Goal: Task Accomplishment & Management: Manage account settings

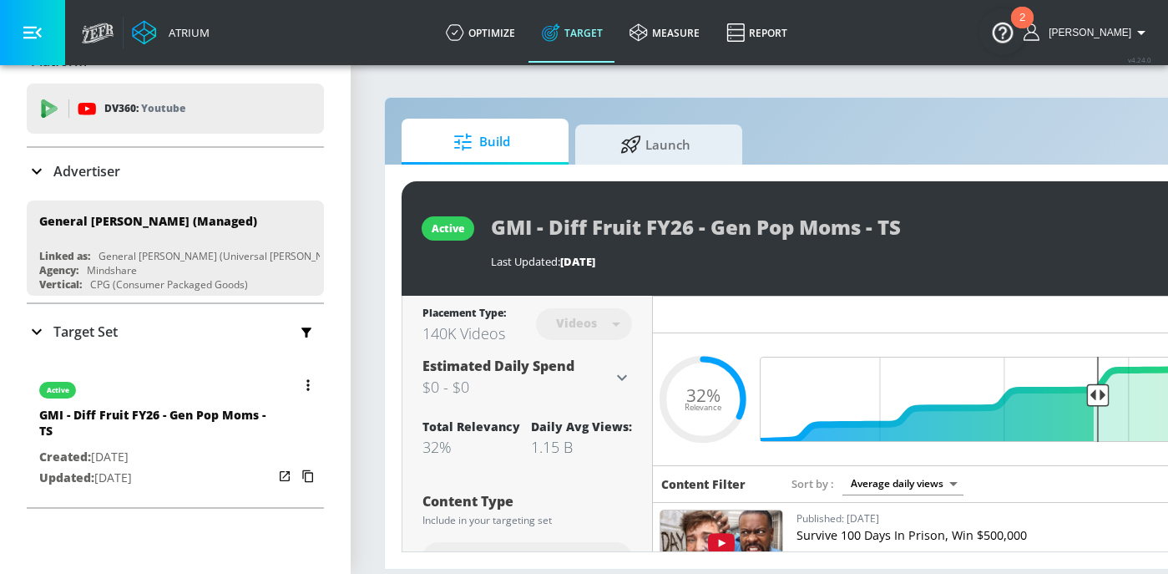
scroll to position [83, 0]
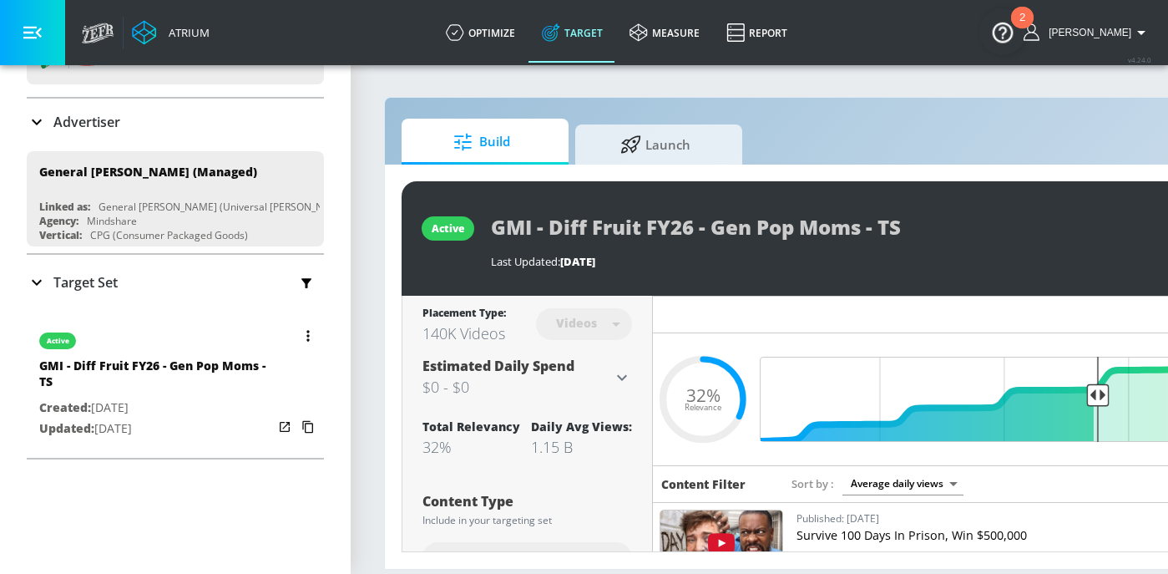
click at [309, 341] on button "button" at bounding box center [307, 335] width 23 height 23
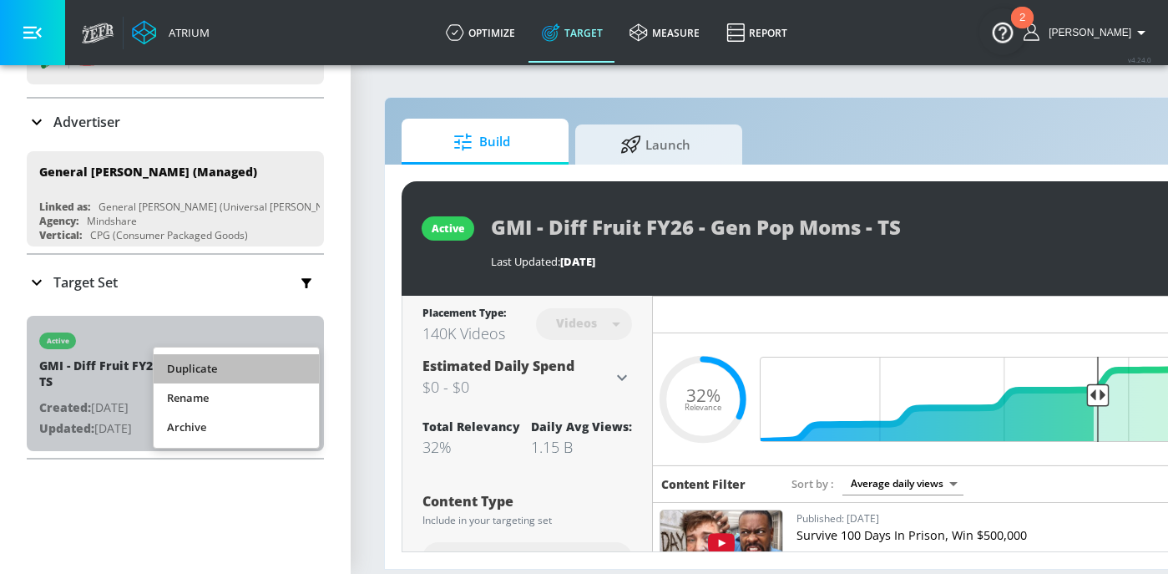
click at [279, 372] on li "Duplicate" at bounding box center [236, 368] width 165 height 29
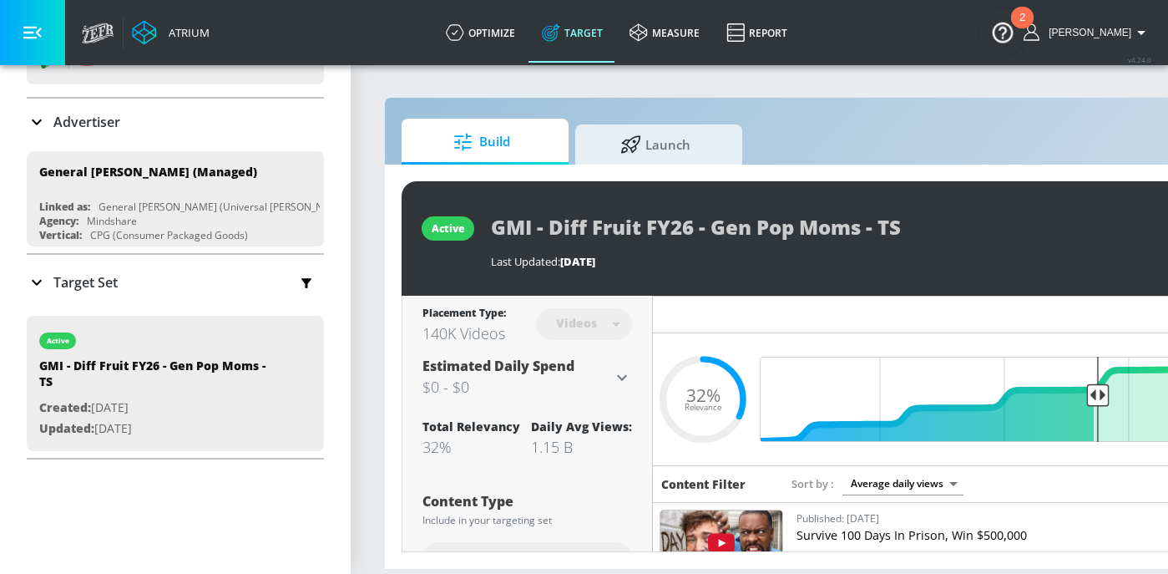
click at [119, 272] on div "Target Set" at bounding box center [175, 282] width 297 height 35
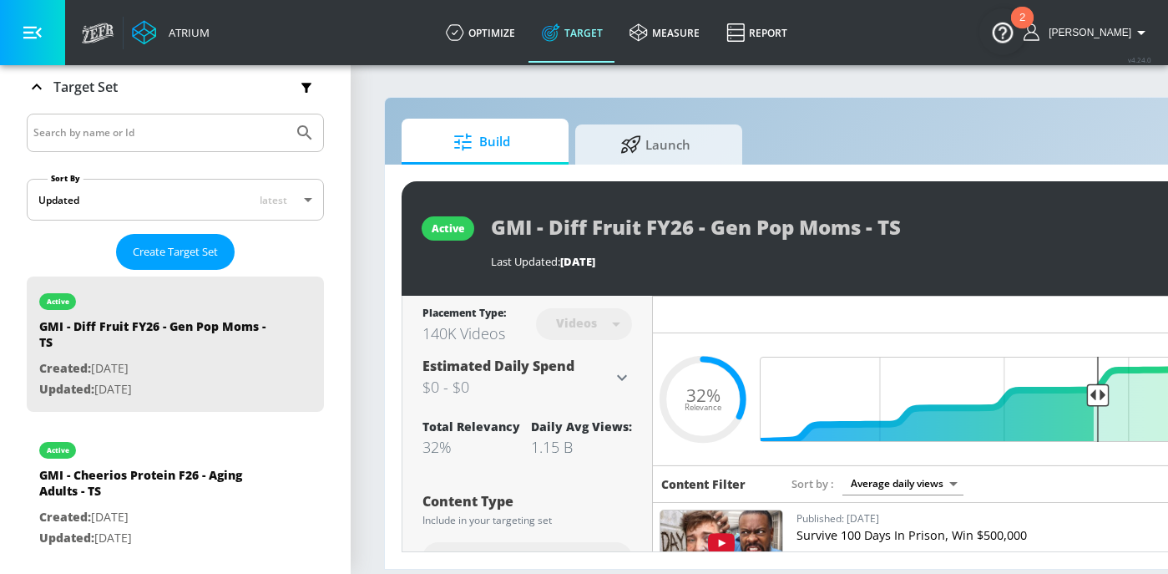
scroll to position [311, 0]
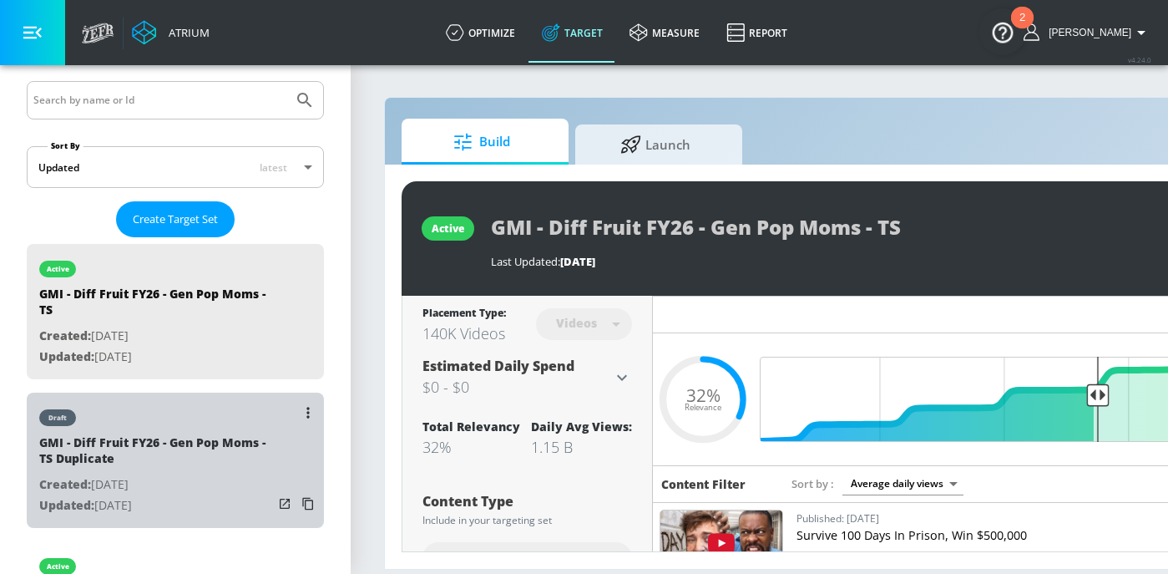
click at [193, 445] on div "GMI - Diff Fruit FY26 - Gen Pop Moms - TS Duplicate" at bounding box center [156, 454] width 234 height 40
type input "GMI - Diff Fruit FY26 - Gen Pop Moms - TS Duplicate"
type input "0.05"
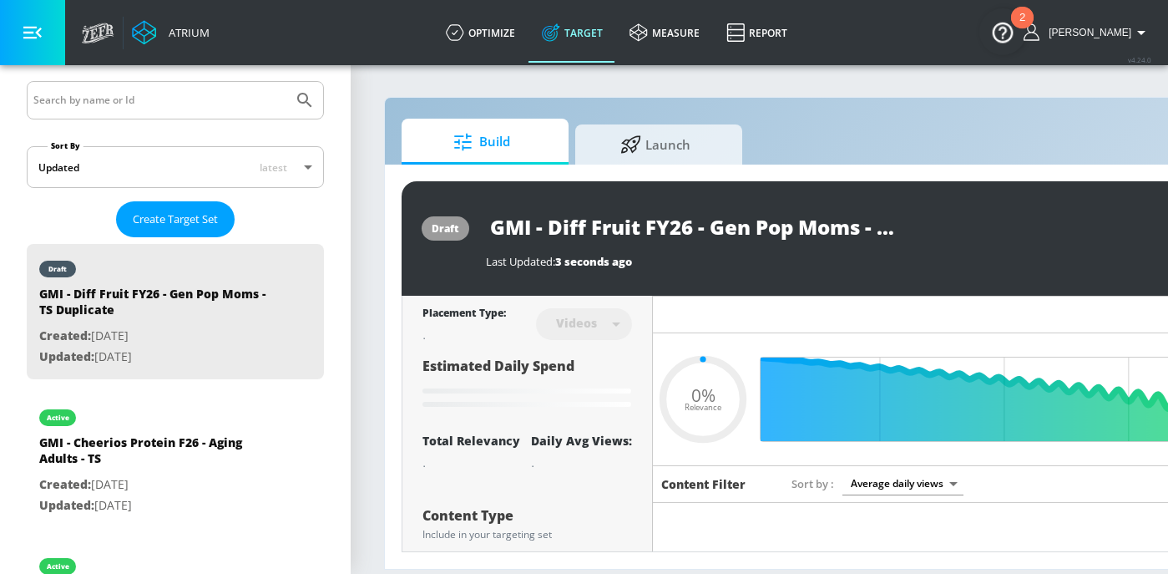
click at [791, 221] on input "GMI - Diff Fruit FY26 - Gen Pop Moms - TS Duplicate" at bounding box center [694, 227] width 417 height 38
click at [827, 220] on input "GMI - Diff Fruit FY26 - Gen Pop Moms - TS Duplicate" at bounding box center [694, 227] width 417 height 38
type input "GMI - Diff Fruit FY26 - Gen Pop Moms - TS"
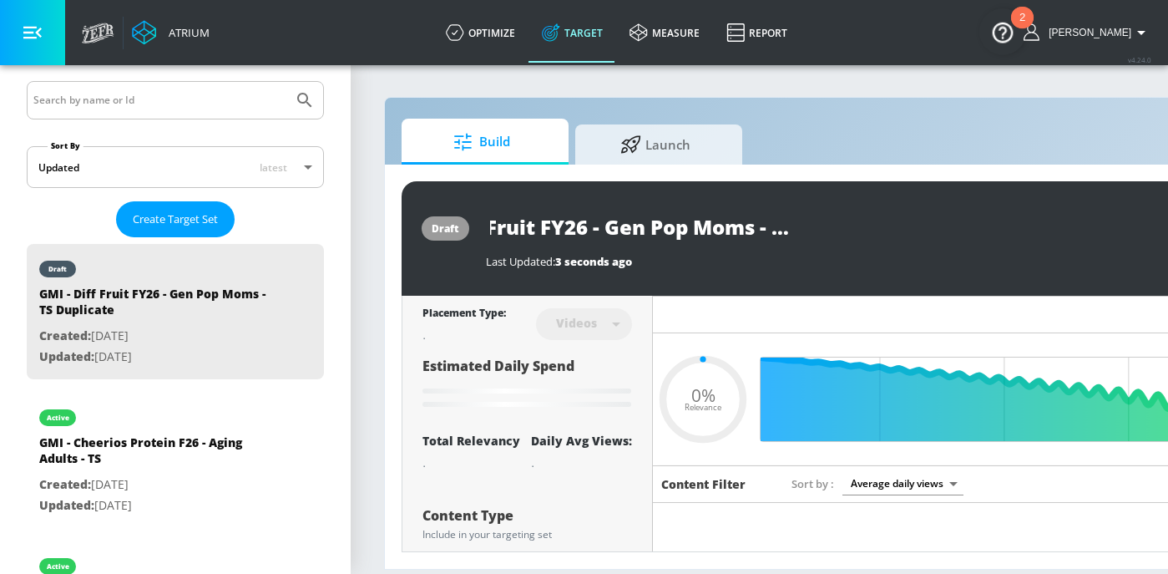
type input "0.05"
click at [813, 225] on input "GMI - Diff Fruit FY26 - Gen Pop Moms - TS" at bounding box center [664, 227] width 357 height 38
type input "GMI - Diff Fruit FY26 - Gen Pop Moms - CTS"
type input "0.05"
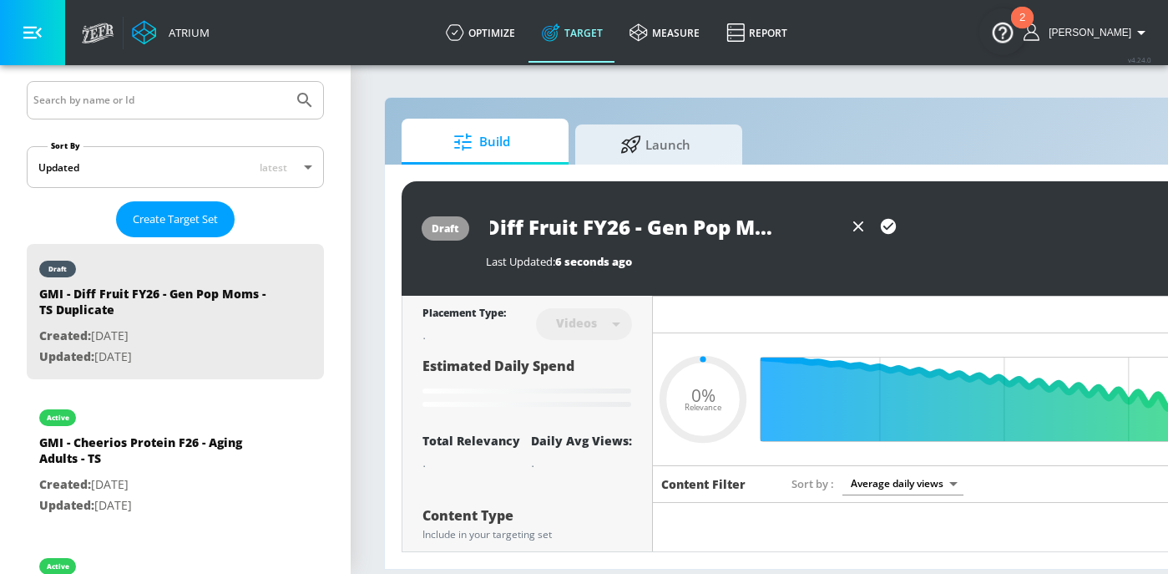
type input "GMI - Diff Fruit FY26 - Gen Pop Moms - CTTS"
type input "0.05"
type input "GMI - Diff Fruit FY26 - Gen Pop Moms - CT TS"
type input "0.05"
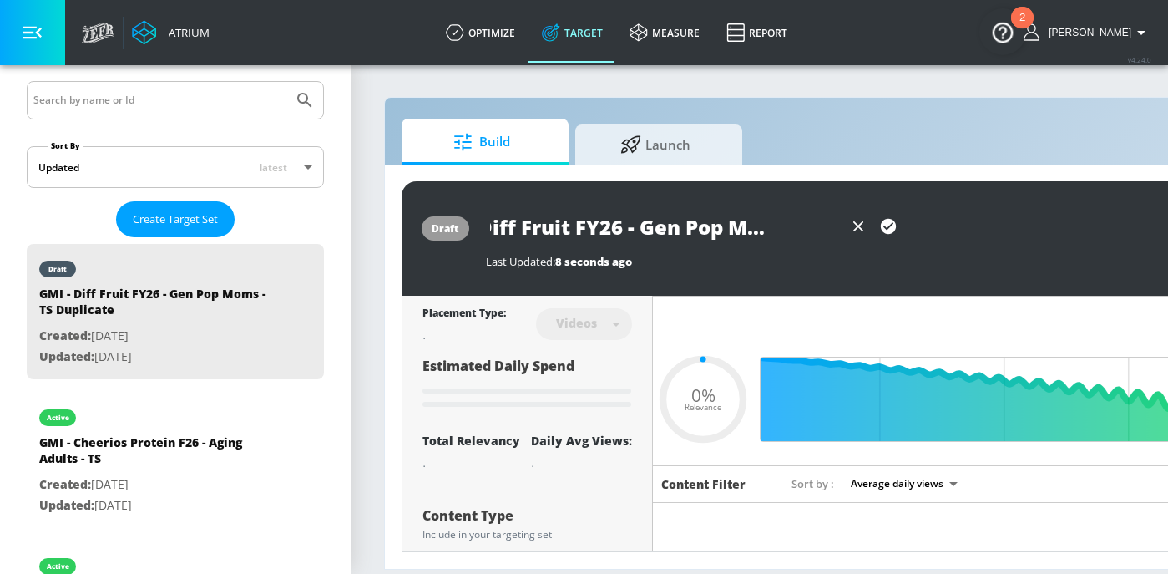
click at [814, 225] on input "GMI - Diff Fruit FY26 - Gen Pop Moms - CT TS" at bounding box center [664, 227] width 357 height 38
type input "GMI - Diff Fruit FY26 - Gen Pop Moms - CT TS"
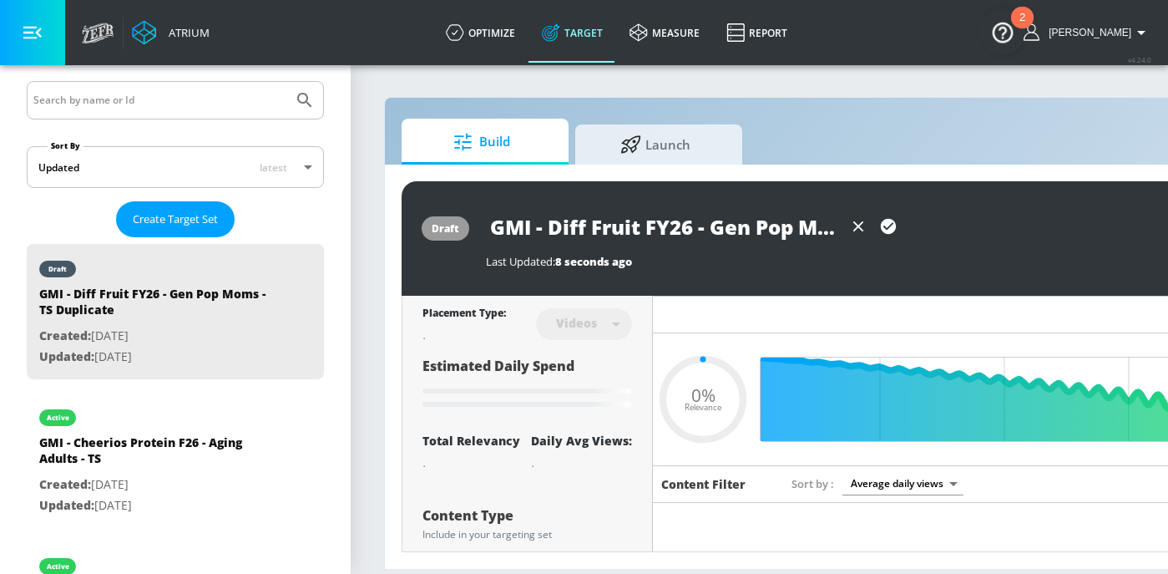
click at [889, 230] on icon "button" at bounding box center [888, 226] width 15 height 15
type input "0.05"
type input "GMI - Diff Fruit FY26 - Gen Pop Moms - TS Duplicate"
type input "0.32"
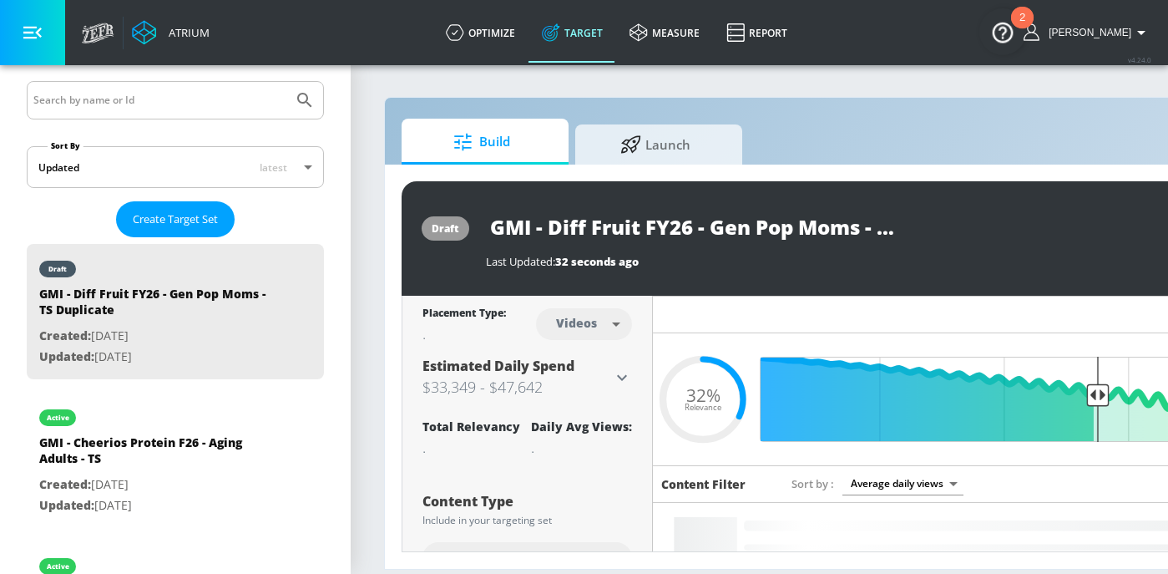
click at [575, 319] on body "Atrium optimize Target measure Report optimize Target measure Report v 4.24.0 […" at bounding box center [584, 287] width 1168 height 574
click at [572, 352] on div "Channels" at bounding box center [584, 361] width 60 height 18
type input "channels"
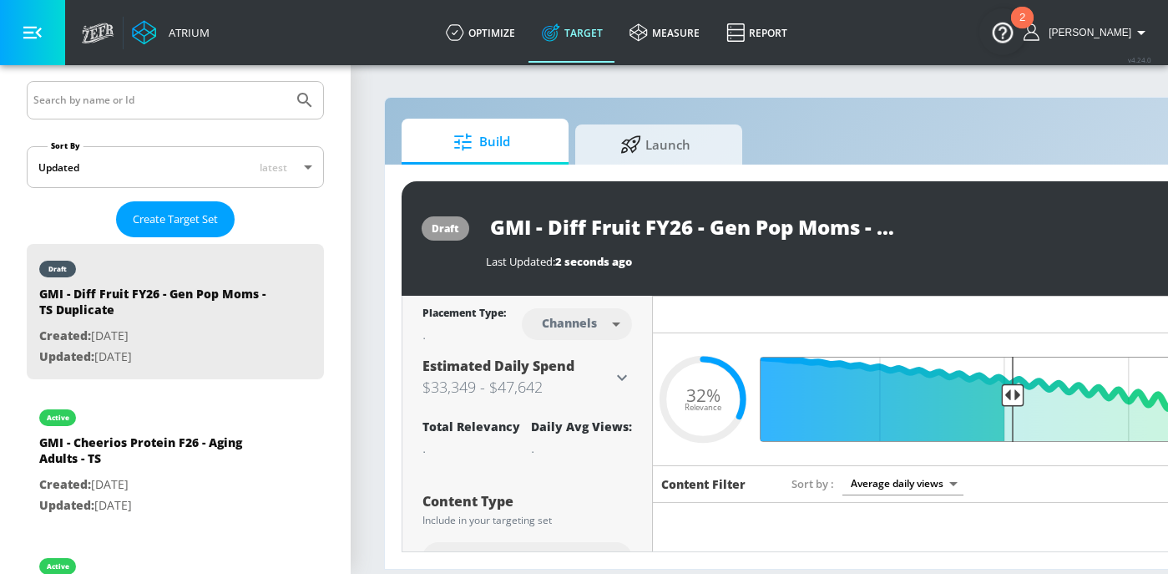
drag, startPoint x: 1097, startPoint y: 394, endPoint x: 1014, endPoint y: 395, distance: 83.5
type input "0.5"
click at [1014, 395] on input "Final Threshold" at bounding box center [1004, 399] width 468 height 85
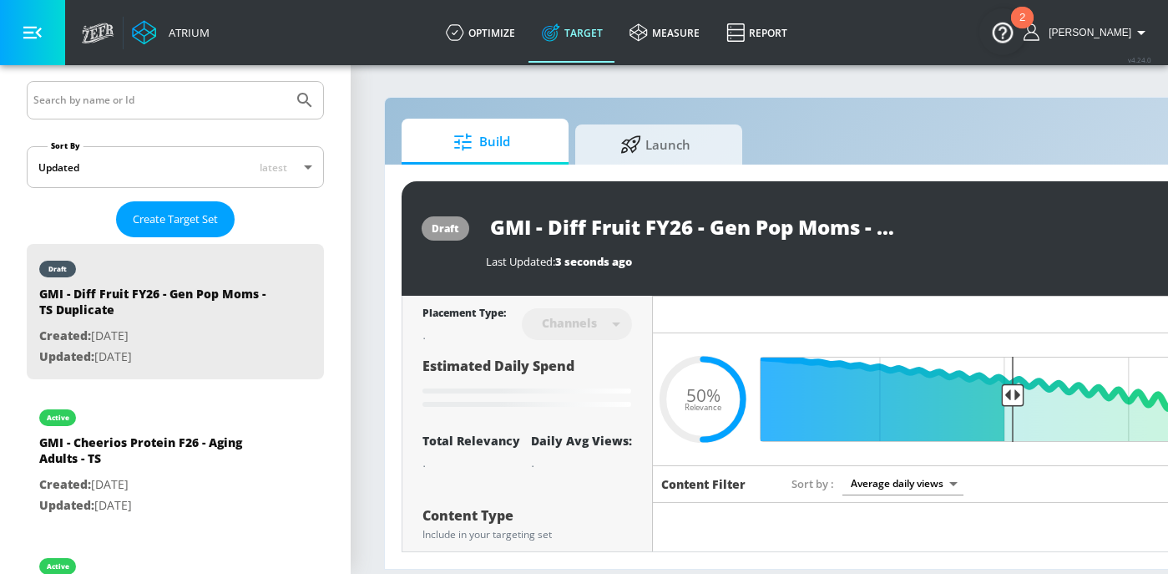
click at [668, 220] on input "GMI - Diff Fruit FY26 - Gen Pop Moms - TS Duplicate" at bounding box center [694, 227] width 417 height 38
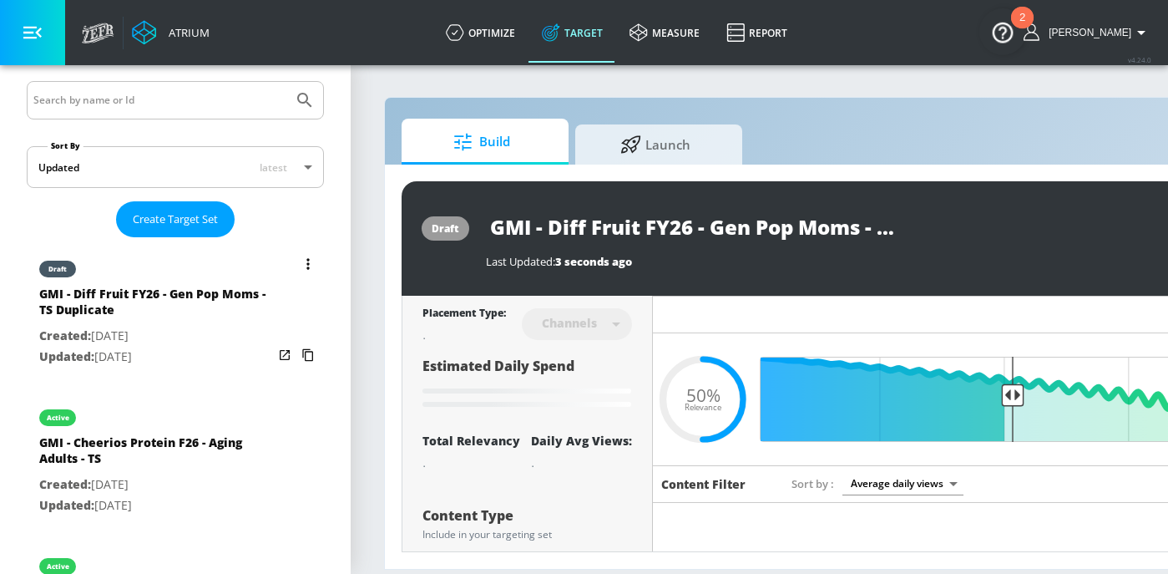
click at [308, 267] on icon "list of Target Set" at bounding box center [307, 263] width 3 height 11
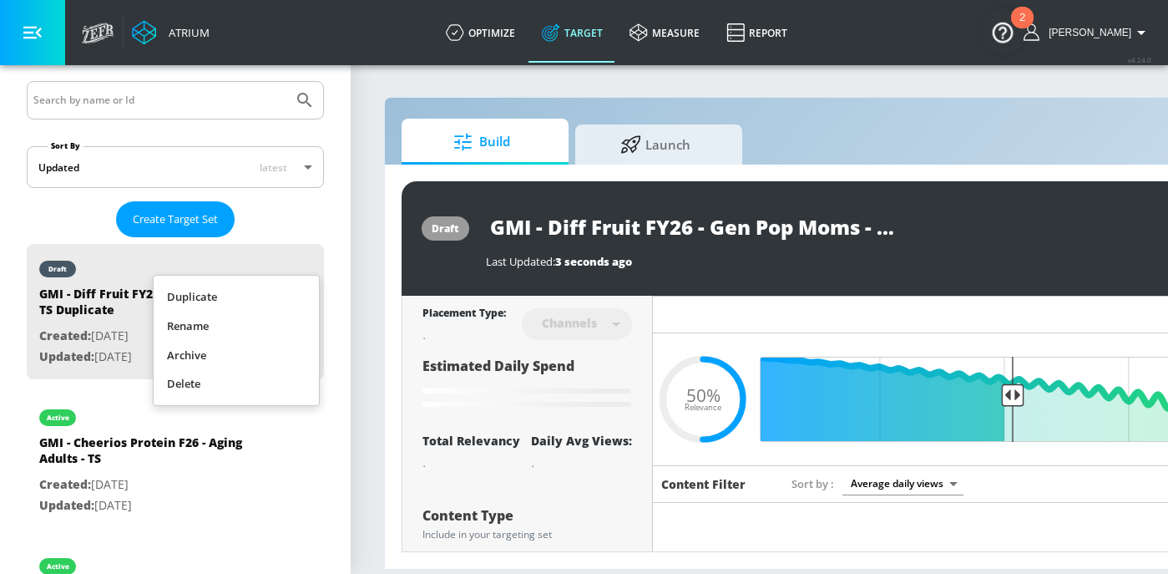
click at [277, 303] on li "Duplicate" at bounding box center [236, 296] width 165 height 29
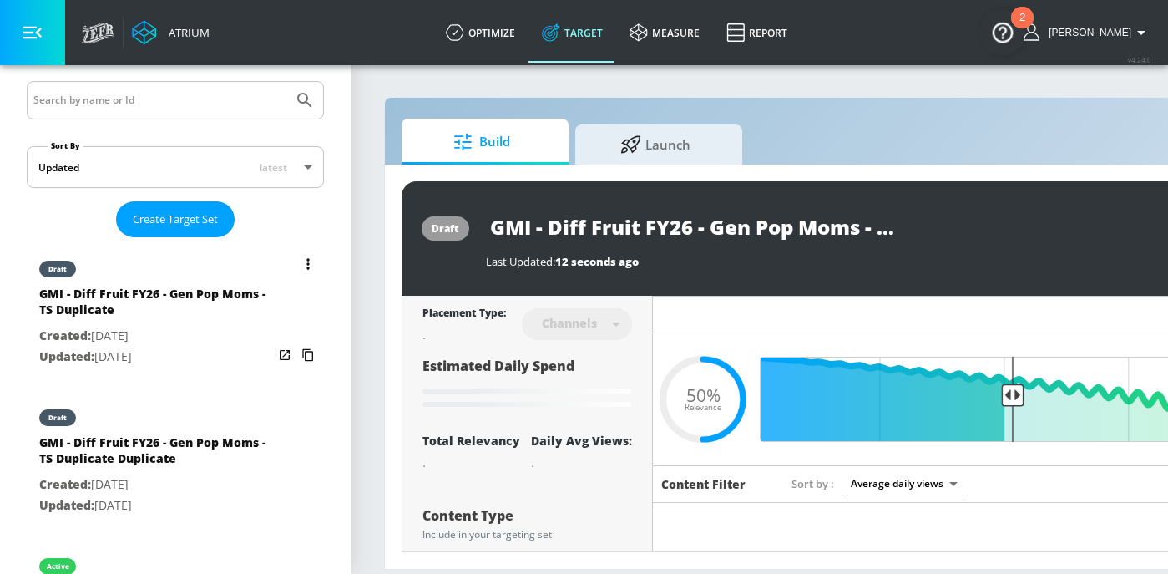
click at [231, 307] on div "GMI - Diff Fruit FY26 - Gen Pop Moms - TS Duplicate" at bounding box center [156, 306] width 234 height 40
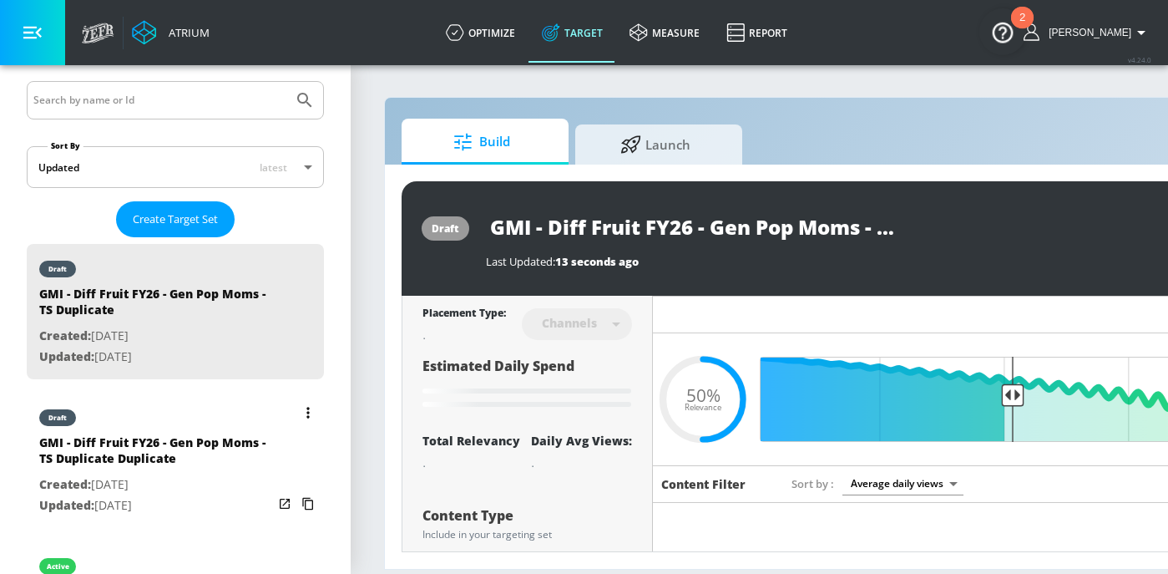
click at [308, 407] on icon "list of Target Set" at bounding box center [307, 412] width 3 height 11
click at [228, 529] on li "Delete" at bounding box center [236, 532] width 165 height 29
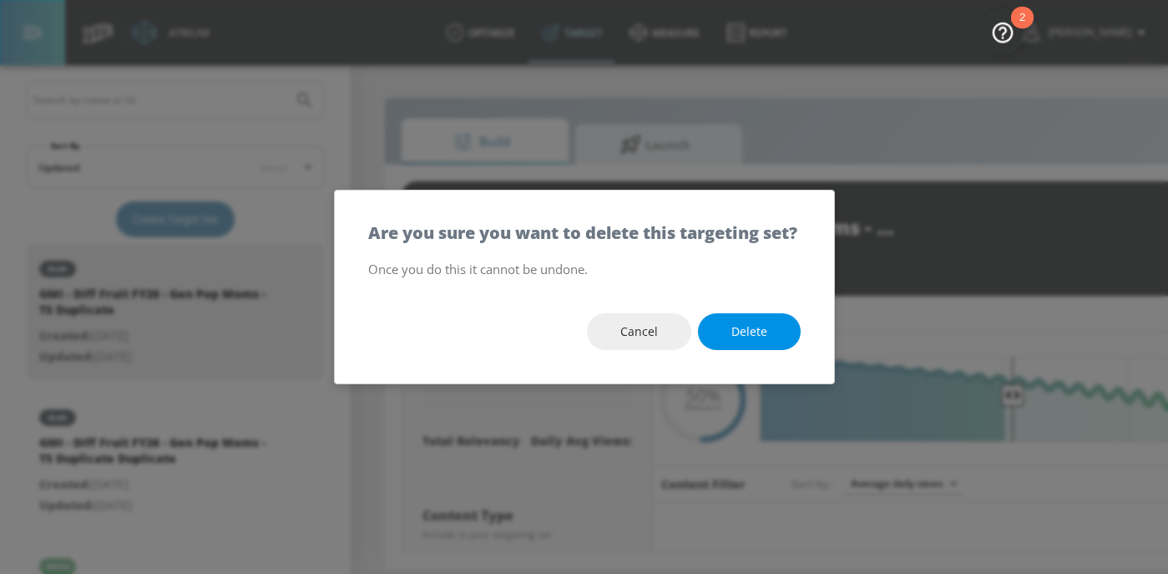
click at [745, 342] on span "Delete" at bounding box center [749, 331] width 36 height 21
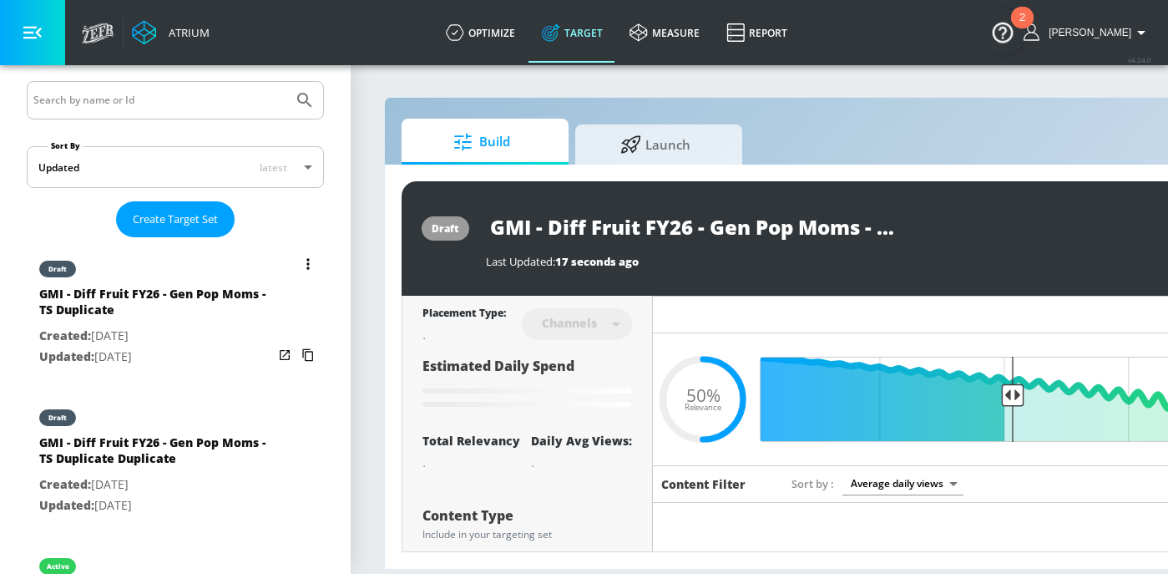
click at [307, 259] on icon "list of Target Set" at bounding box center [307, 263] width 3 height 11
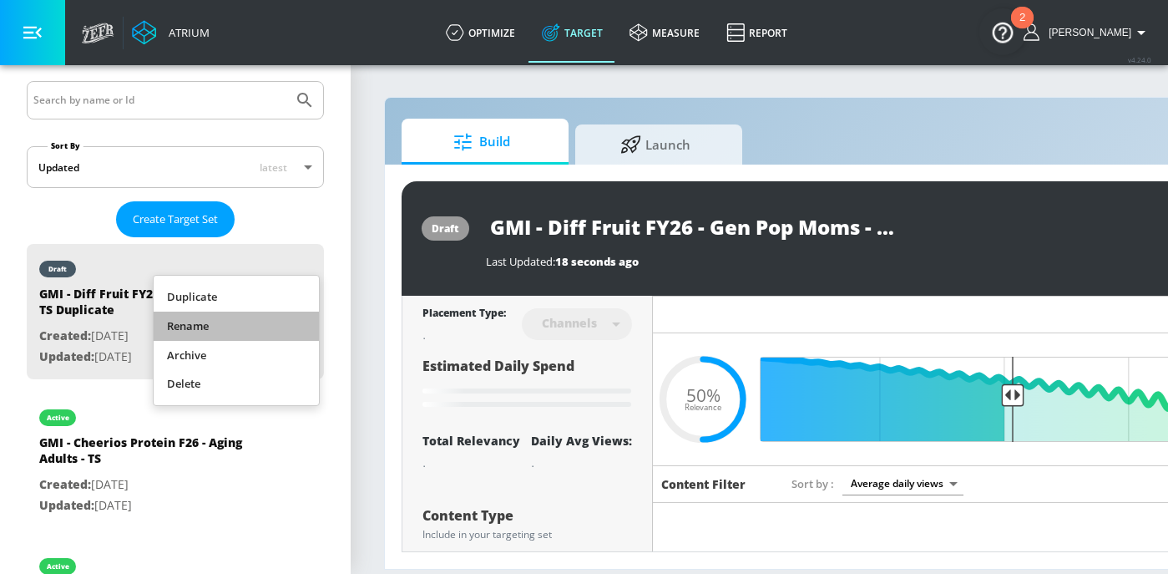
click at [254, 325] on li "Rename" at bounding box center [236, 325] width 165 height 29
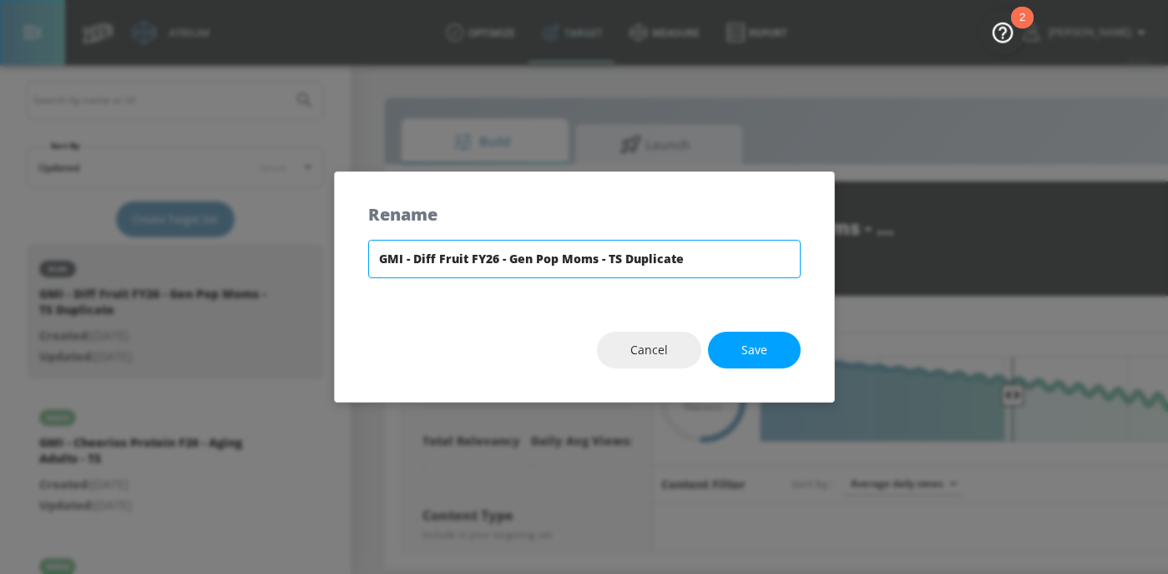
click at [639, 261] on input "GMI - Diff Fruit FY26 - Gen Pop Moms - TS Duplicate" at bounding box center [584, 259] width 433 height 38
click at [606, 252] on input "GMI - Diff Fruit FY26 - Gen Pop Moms - TS" at bounding box center [584, 259] width 433 height 38
drag, startPoint x: 671, startPoint y: 261, endPoint x: 357, endPoint y: 249, distance: 314.2
click at [357, 249] on div "GMI - Diff Fruit FY26 - Gen Pop Moms - CT - TS" at bounding box center [584, 269] width 499 height 58
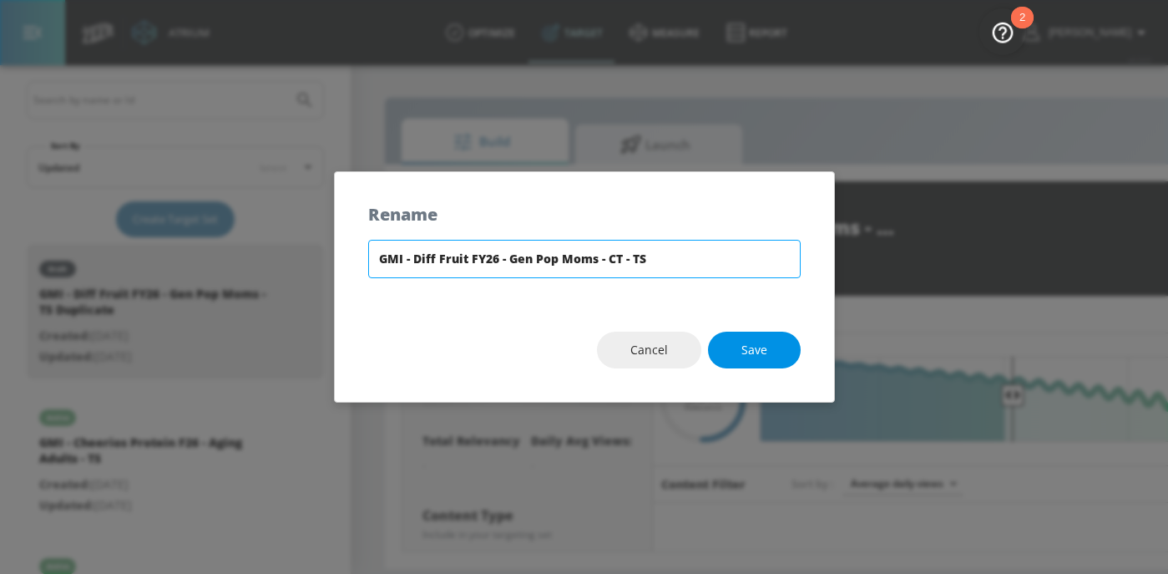
type input "GMI - Diff Fruit FY26 - Gen Pop Moms - CT - TS"
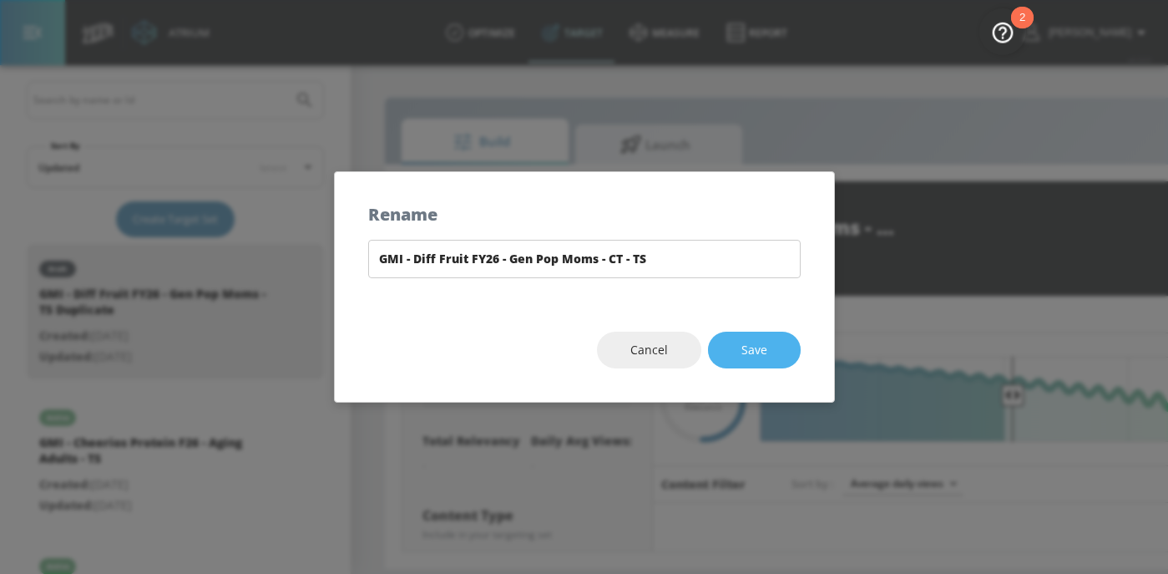
click at [734, 341] on button "Save" at bounding box center [754, 350] width 93 height 38
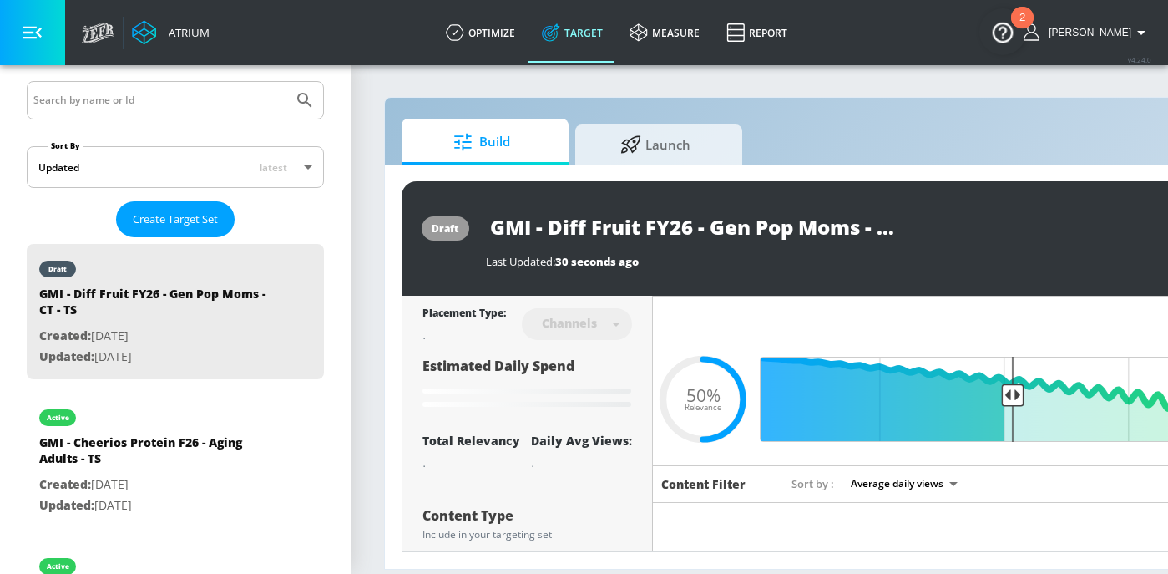
type input "GMI - Diff Fruit FY26 - Gen Pop Moms - TS Duplicate"
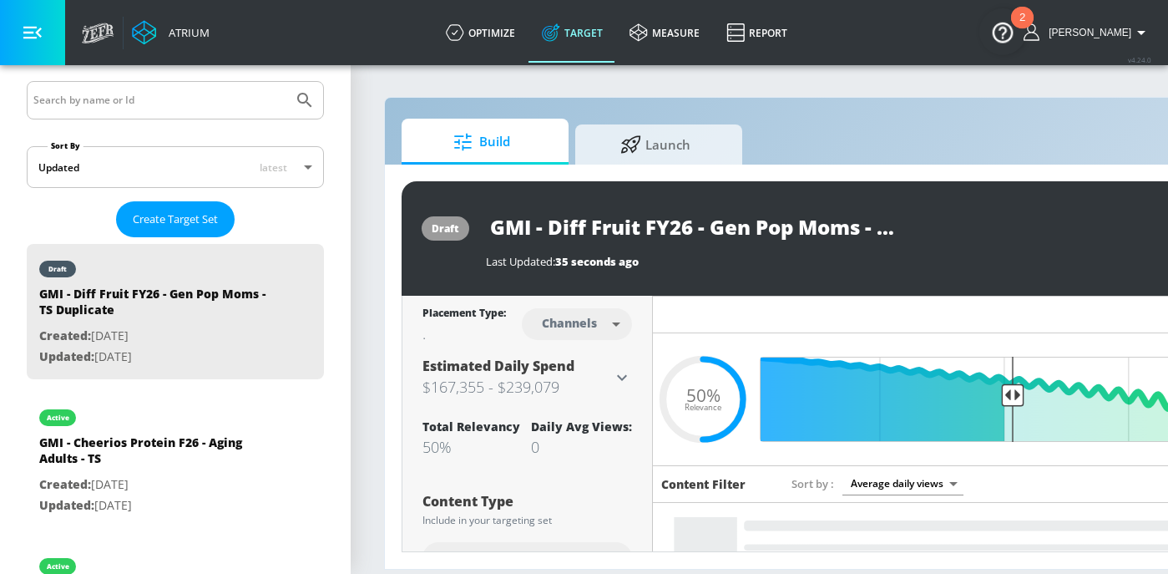
scroll to position [0, 238]
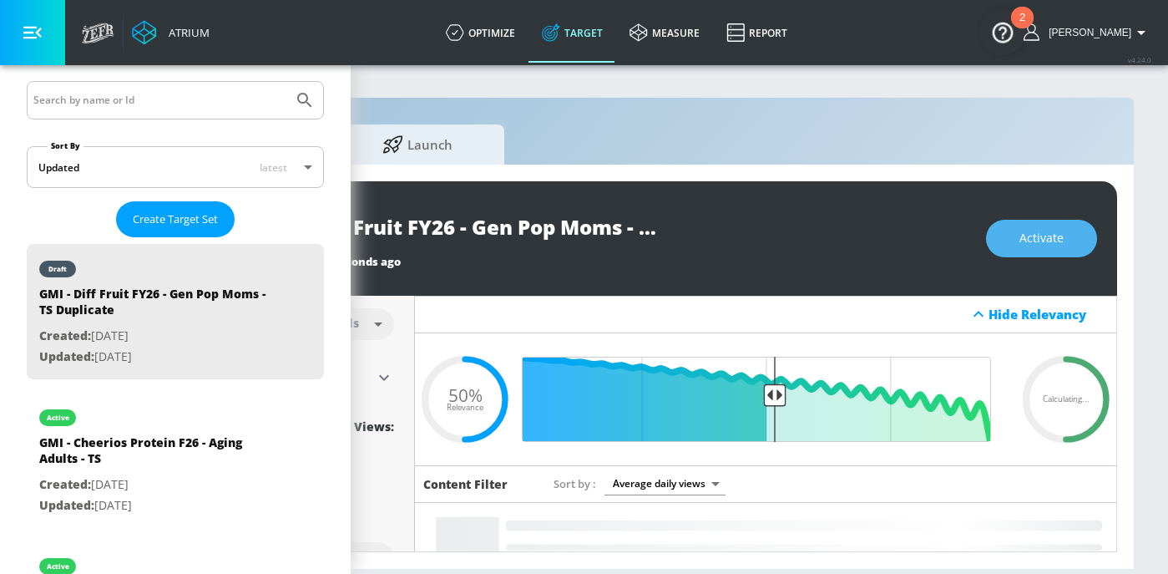
click at [1059, 240] on span "Activate" at bounding box center [1041, 238] width 44 height 21
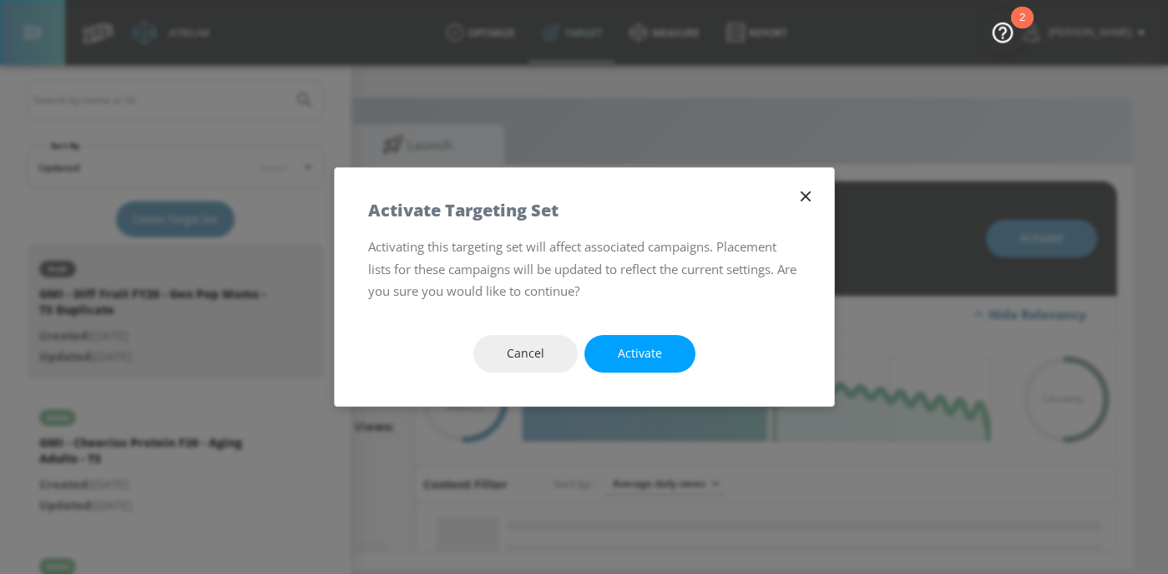
click at [642, 366] on button "Activate" at bounding box center [639, 354] width 111 height 38
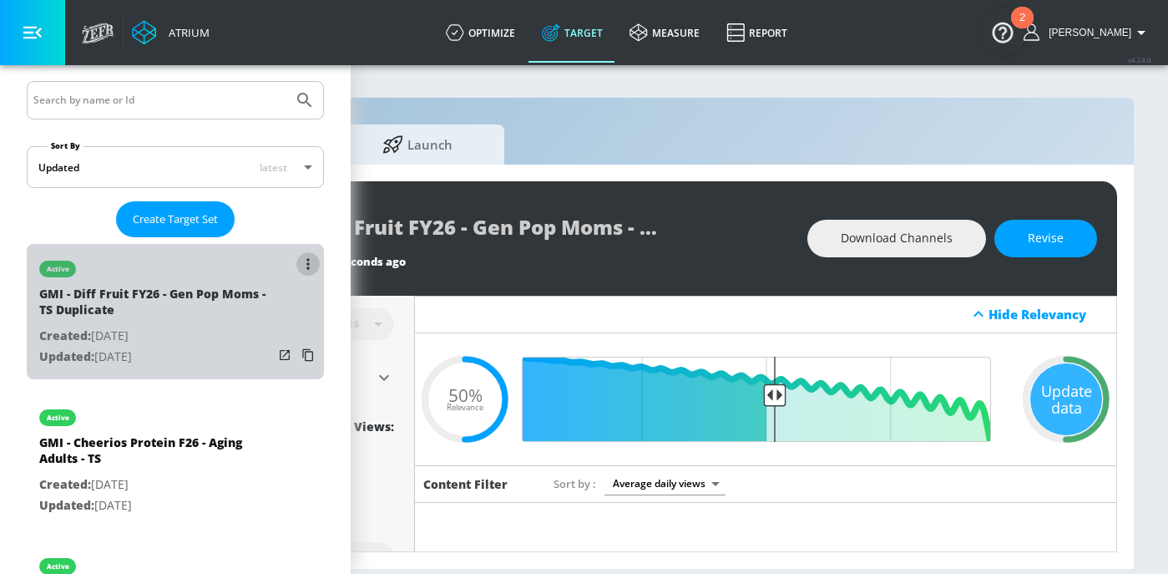
click at [312, 266] on button "list of Target Set" at bounding box center [307, 263] width 23 height 23
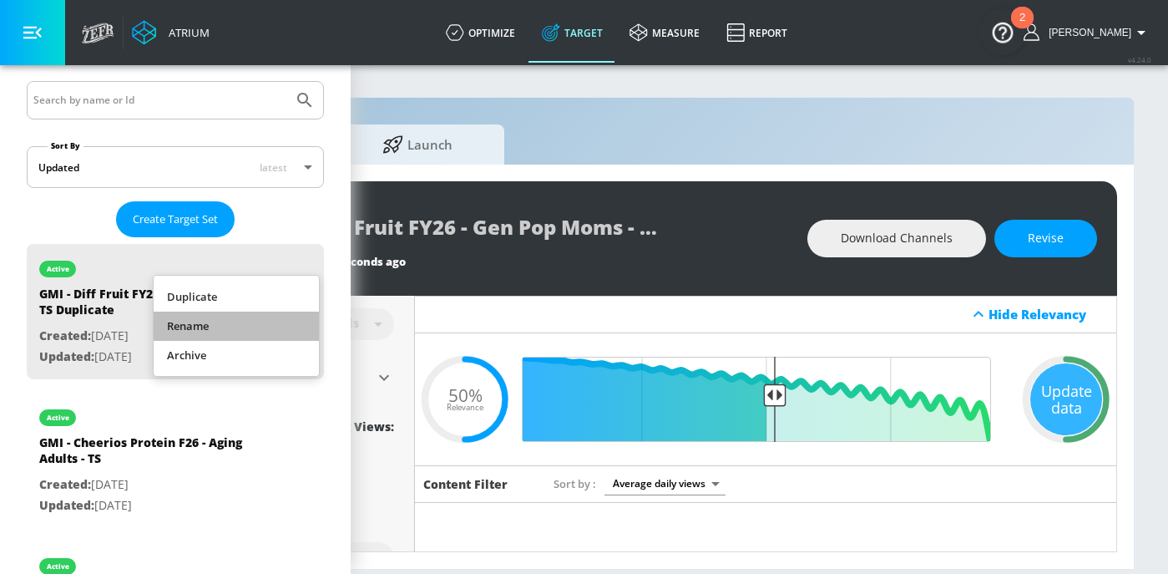
click at [284, 314] on li "Rename" at bounding box center [236, 325] width 165 height 29
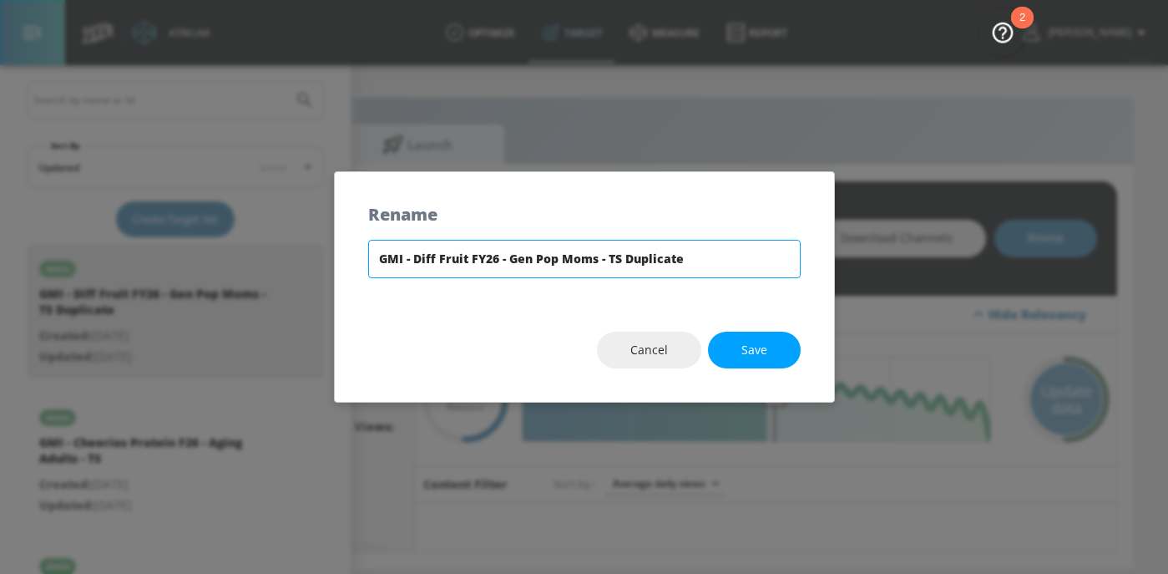
click at [650, 256] on input "GMI - Diff Fruit FY26 - Gen Pop Moms - TS Duplicate" at bounding box center [584, 259] width 433 height 38
click at [606, 254] on input "GMI - Diff Fruit FY26 - Gen Pop Moms - TS" at bounding box center [584, 259] width 433 height 38
click at [705, 254] on input "GMI - Diff Fruit FY26 - Gen Pop Moms - CT - TS" at bounding box center [584, 259] width 433 height 38
type input "GMI - Diff Fruit FY26 - Gen Pop Moms - CT - TS"
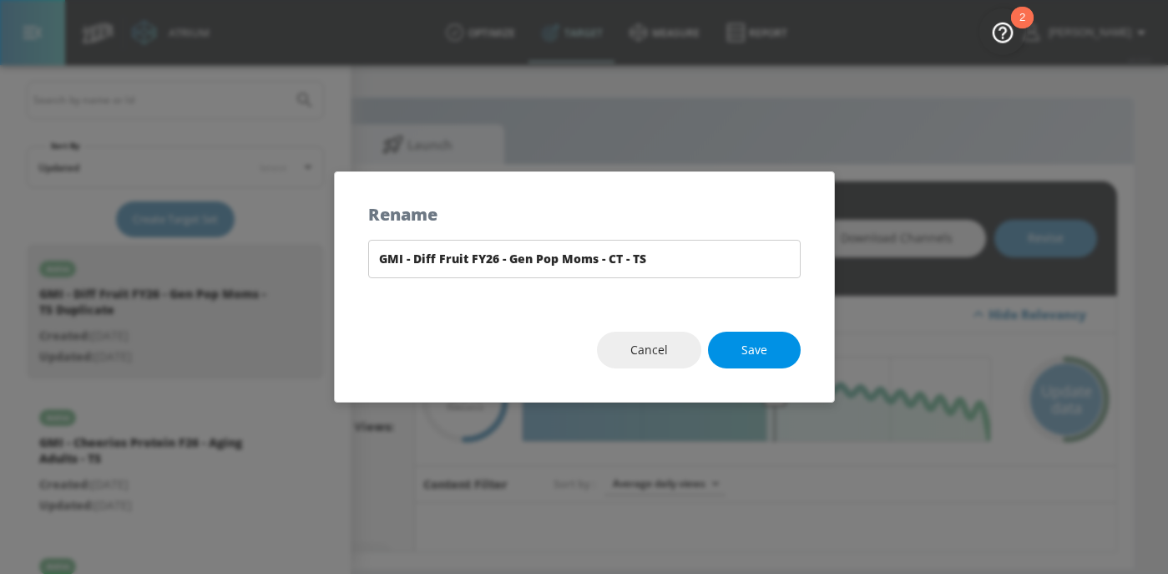
click at [739, 341] on button "Save" at bounding box center [754, 350] width 93 height 38
type input "GMI - Diff Fruit FY26 - Gen Pop Moms - CT - TS"
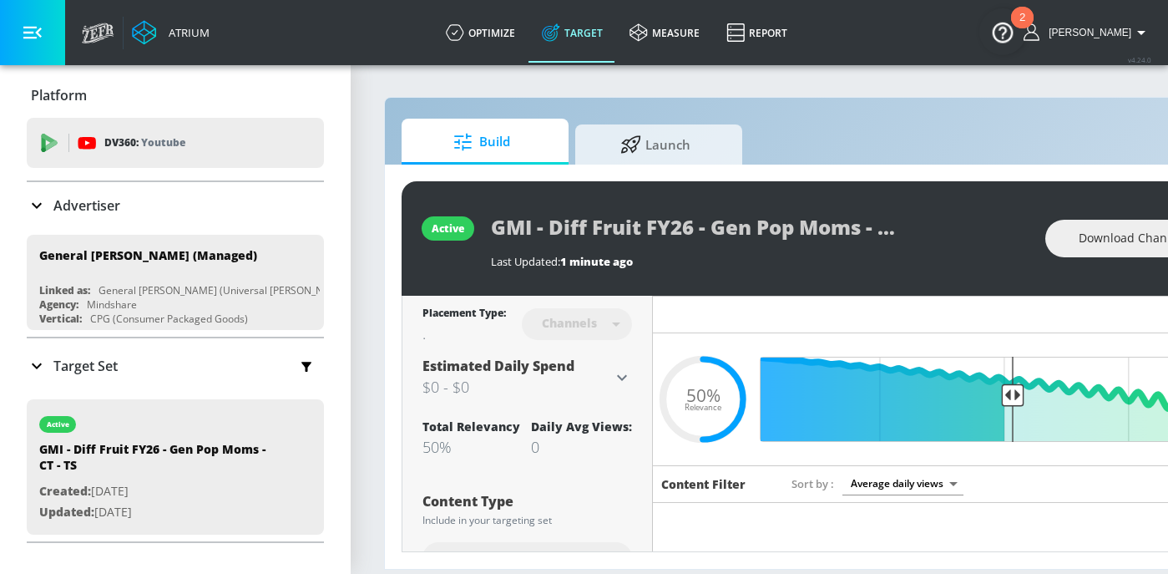
scroll to position [0, 238]
